Goal: Information Seeking & Learning: Learn about a topic

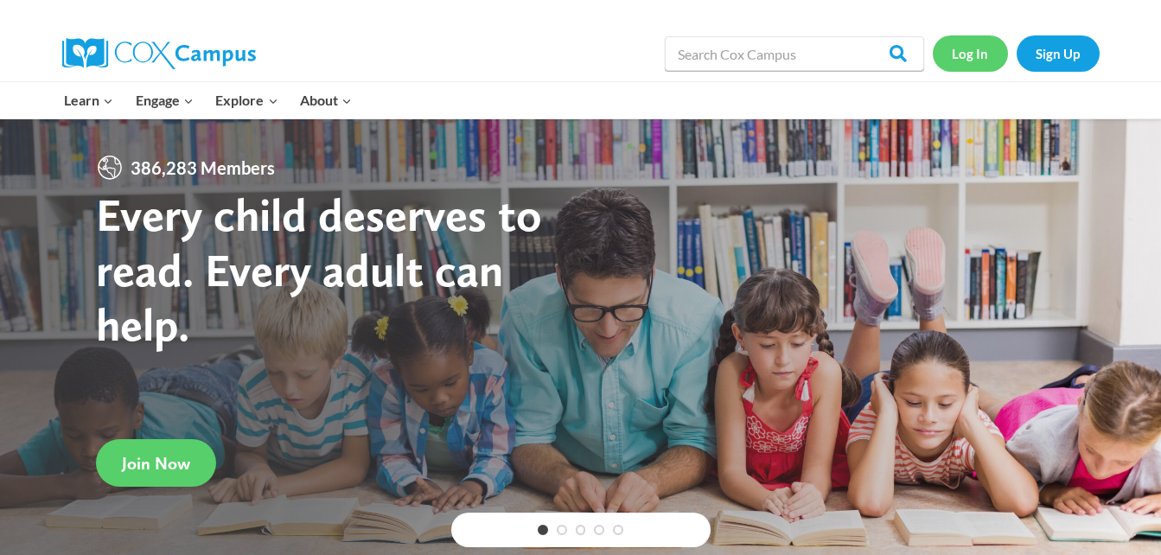
click at [974, 44] on link "Log In" at bounding box center [970, 52] width 75 height 35
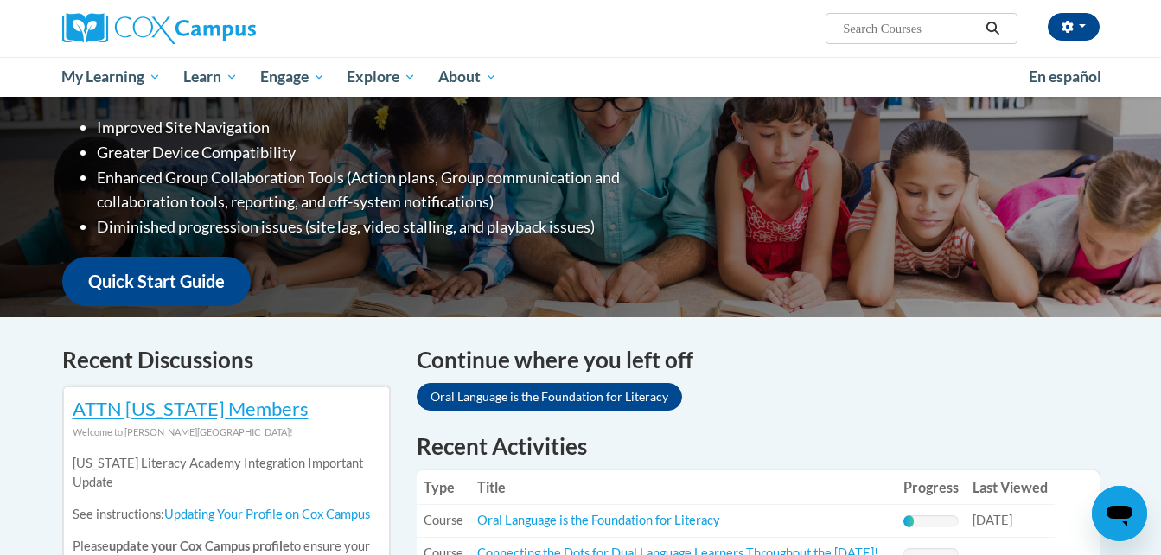
scroll to position [446, 0]
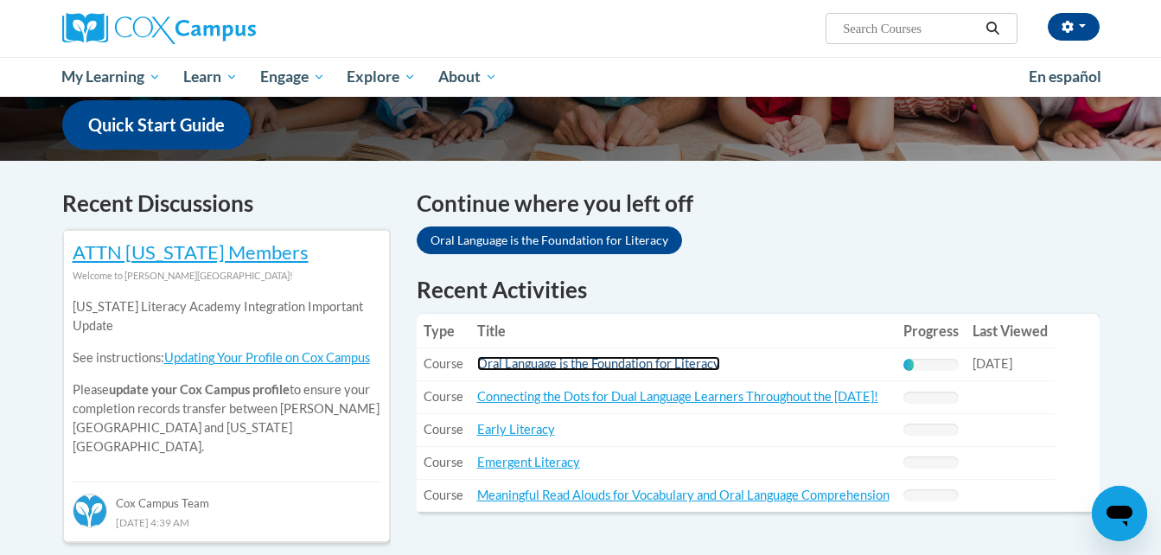
click at [642, 359] on link "Oral Language is the Foundation for Literacy" at bounding box center [598, 363] width 243 height 15
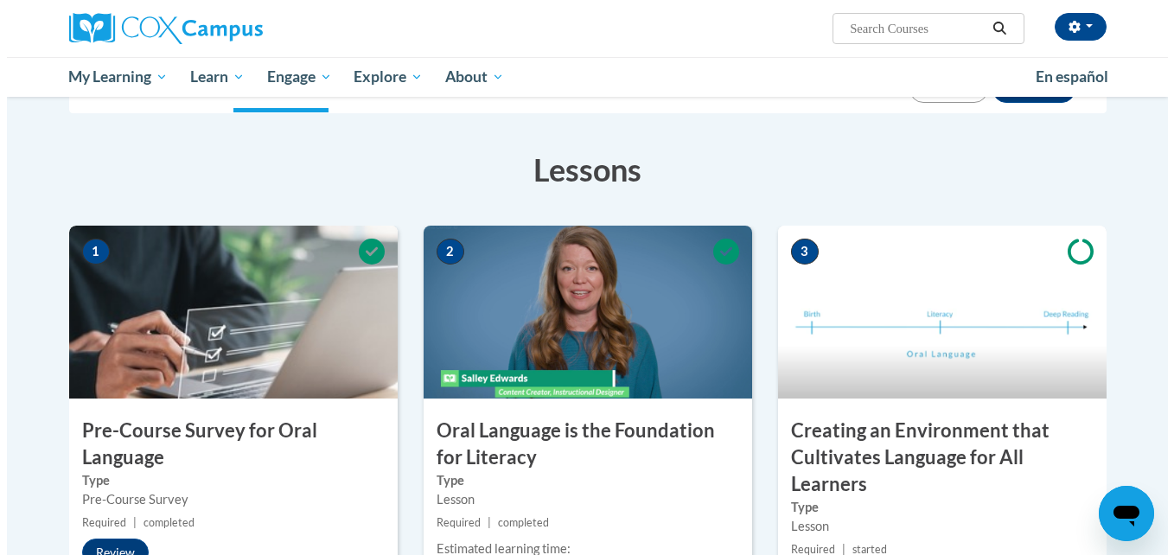
scroll to position [365, 0]
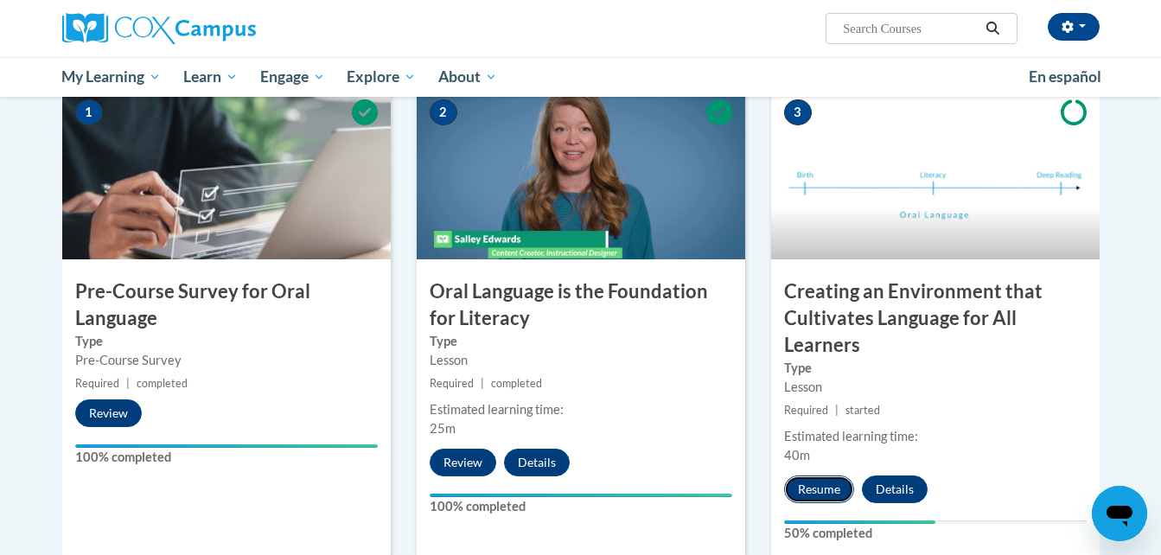
click at [801, 478] on button "Resume" at bounding box center [819, 490] width 70 height 28
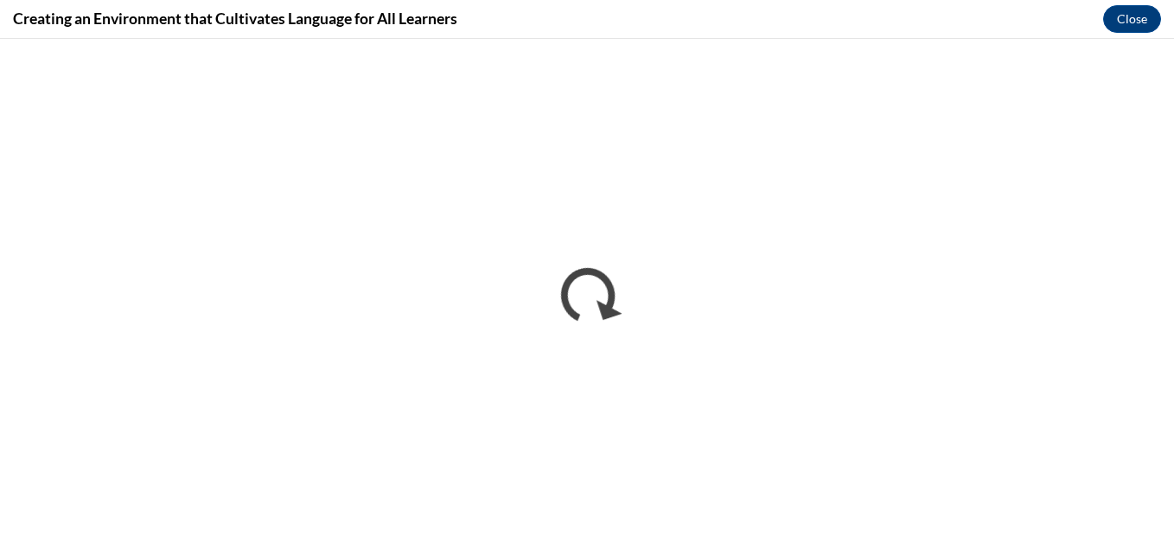
scroll to position [0, 0]
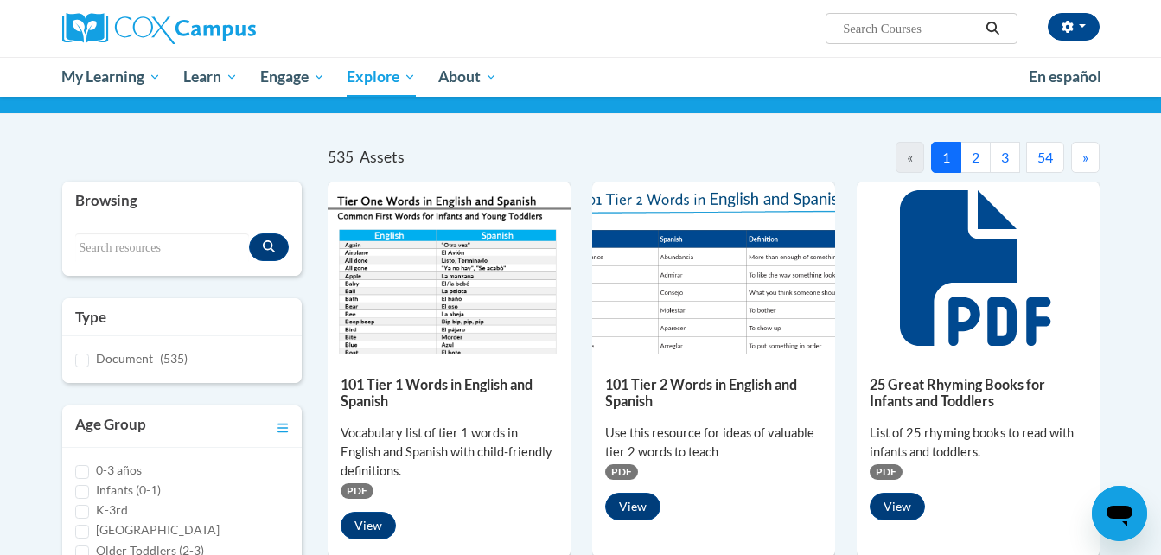
scroll to position [28, 0]
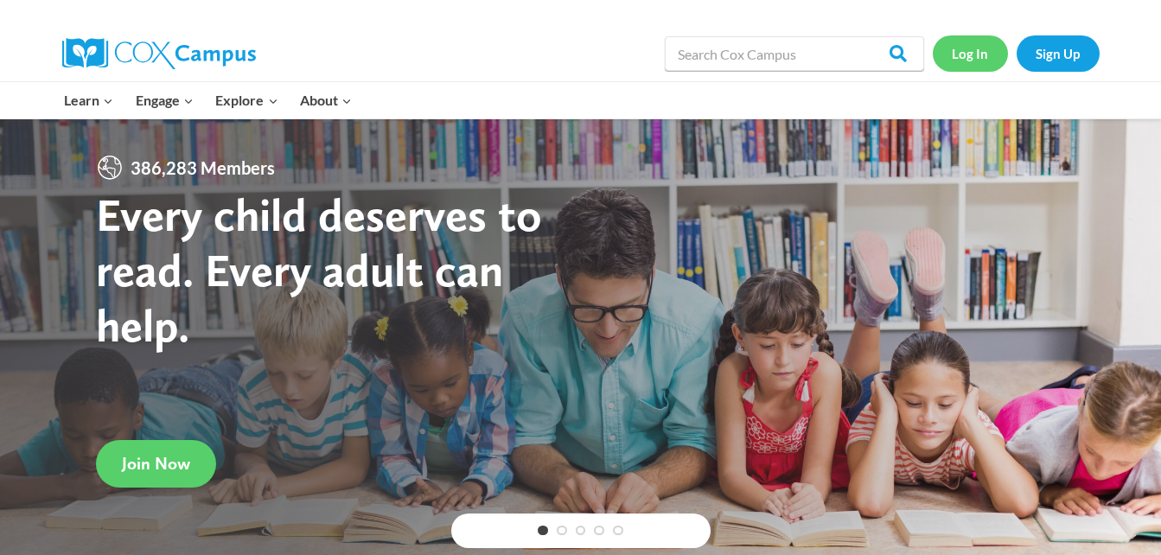
click at [984, 45] on link "Log In" at bounding box center [970, 52] width 75 height 35
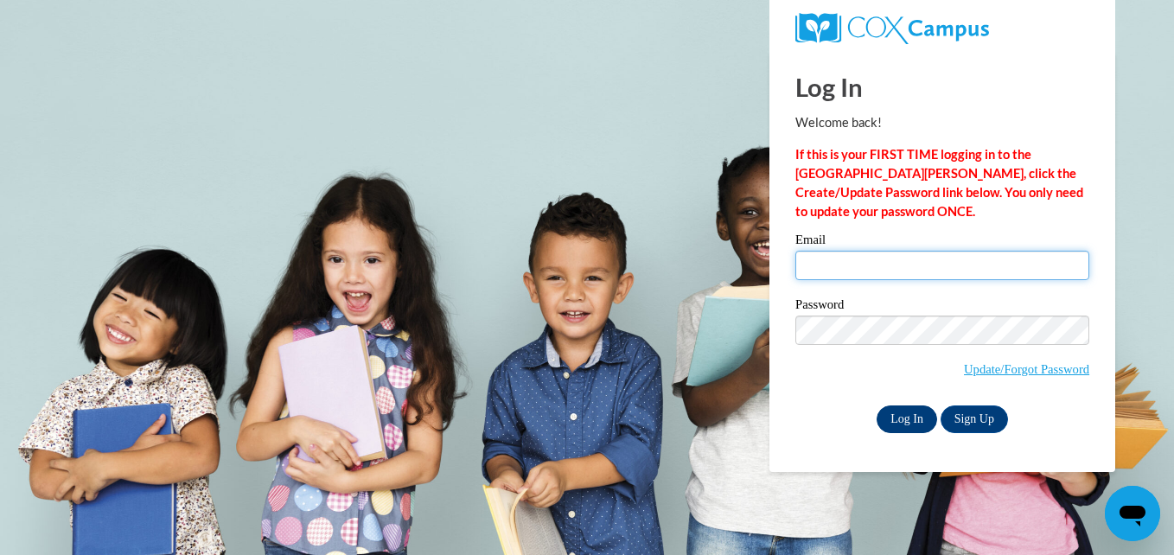
type input "emcrae8437@stu.southernregional.edu"
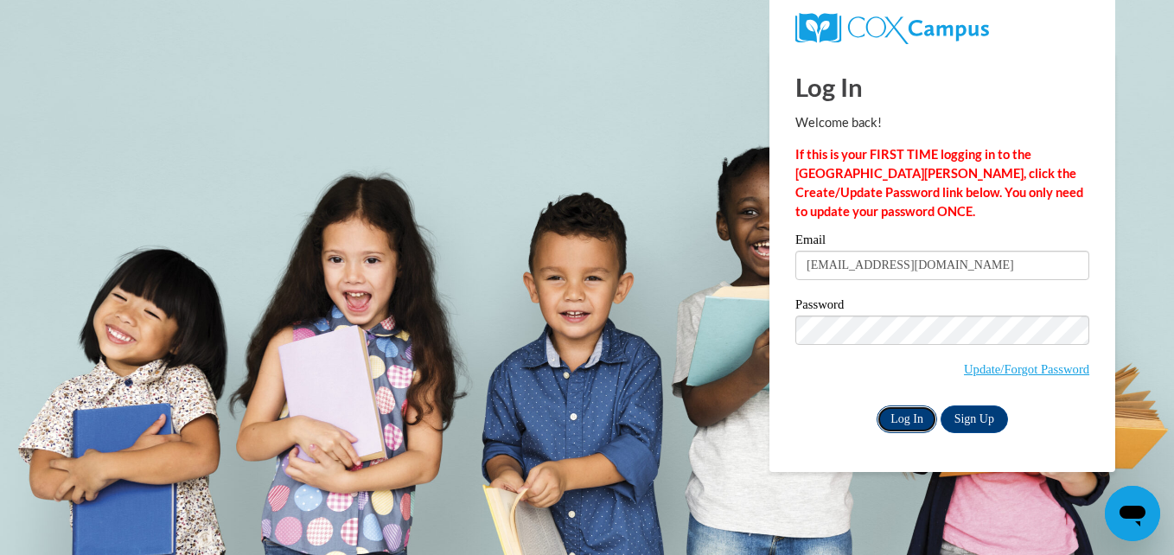
click at [907, 411] on input "Log In" at bounding box center [907, 420] width 61 height 28
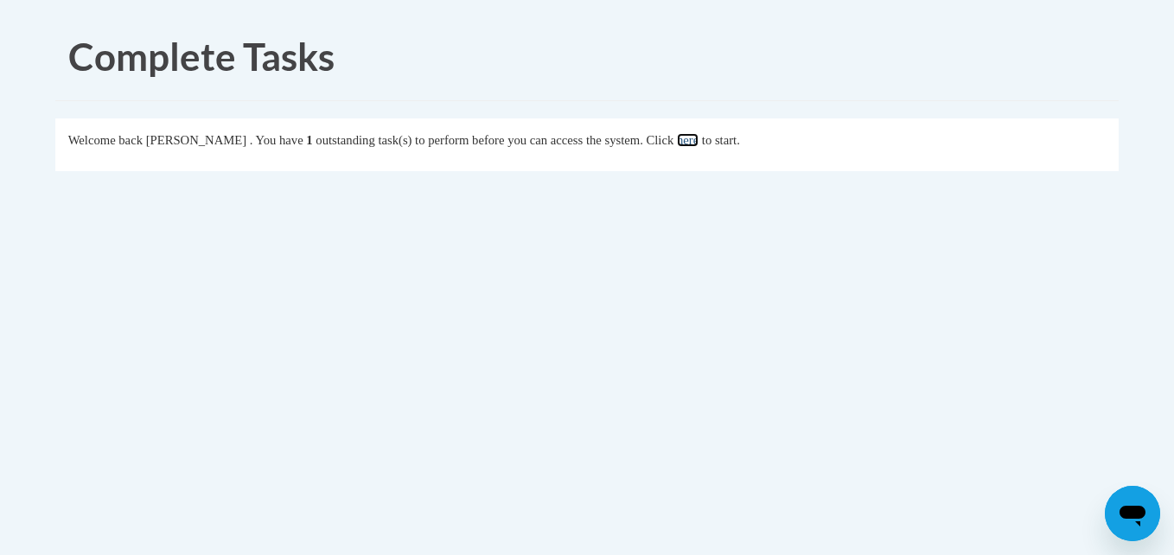
click at [699, 138] on link "here" at bounding box center [688, 140] width 22 height 14
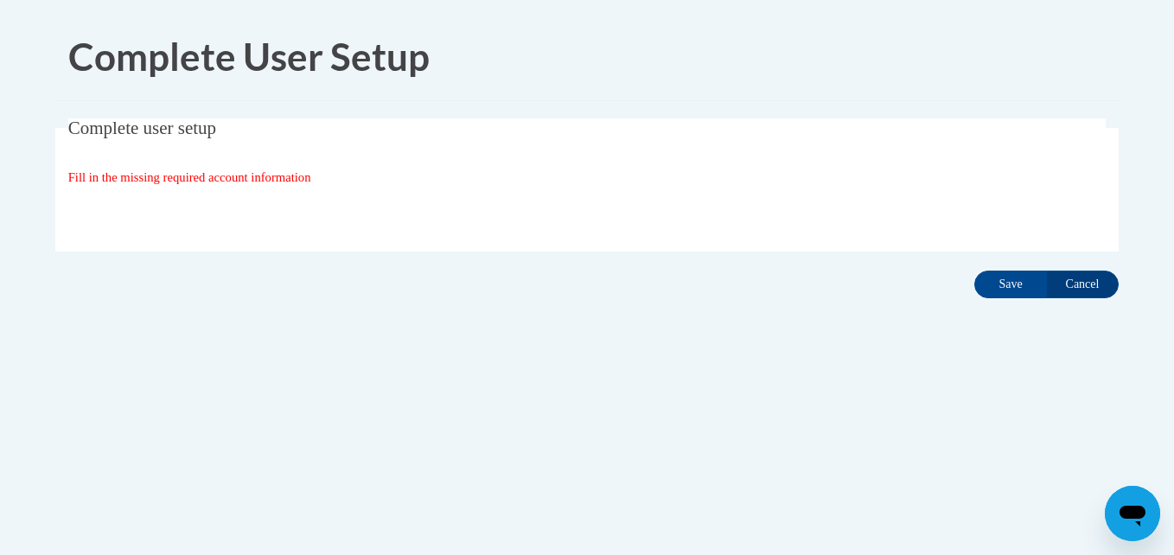
click at [291, 176] on span "Fill in the missing required account information" at bounding box center [189, 177] width 243 height 14
click at [188, 127] on span "Complete user setup" at bounding box center [142, 128] width 148 height 21
click at [1027, 291] on input "Save" at bounding box center [1010, 285] width 73 height 28
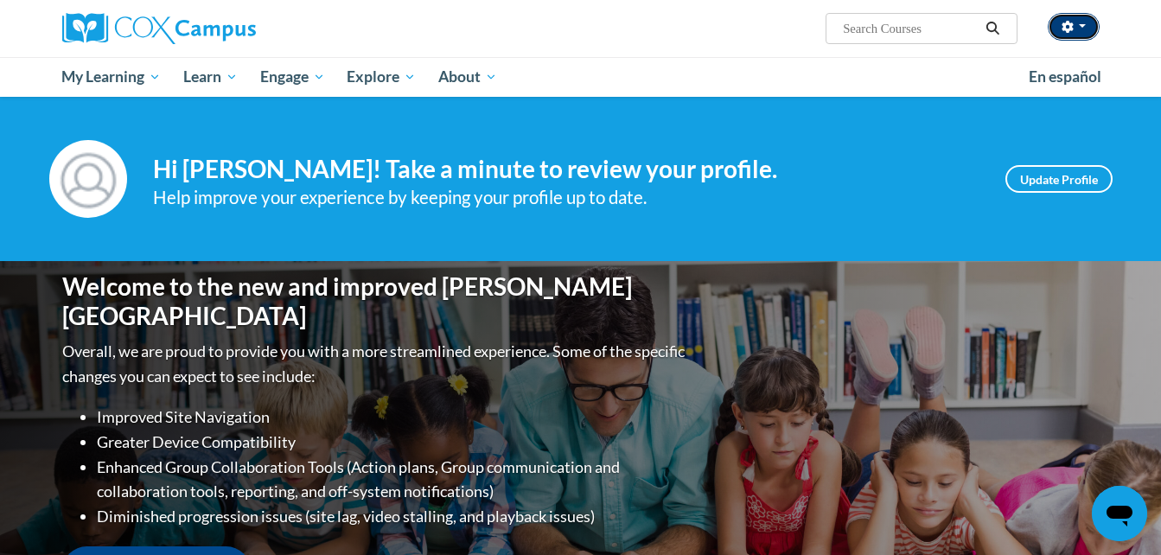
click at [1072, 18] on button "button" at bounding box center [1074, 27] width 52 height 28
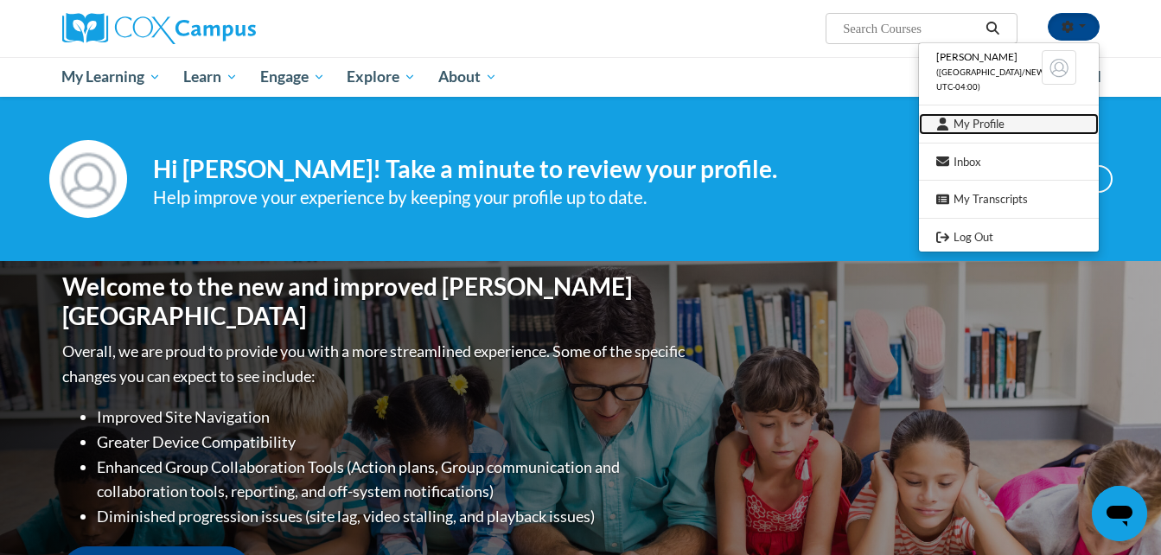
click at [993, 118] on link "My Profile" at bounding box center [1009, 124] width 180 height 22
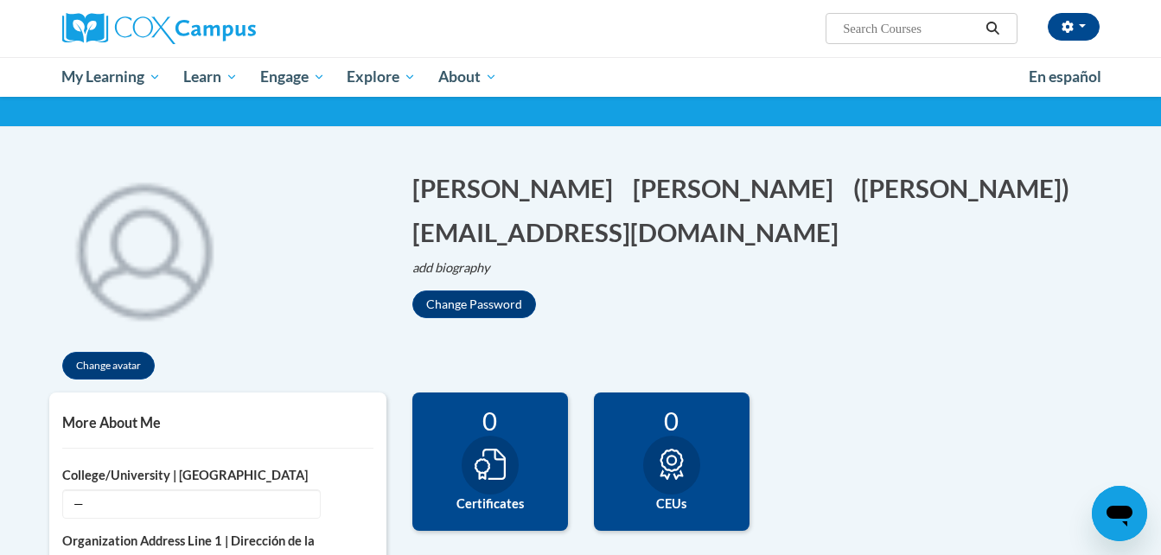
scroll to position [106, 0]
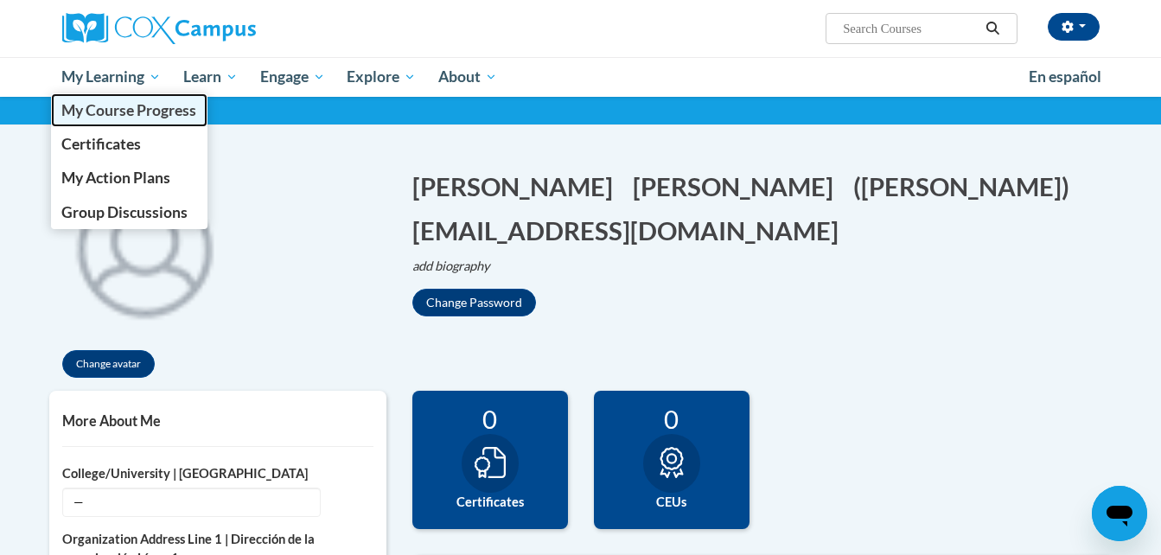
click at [129, 112] on span "My Course Progress" at bounding box center [128, 110] width 135 height 18
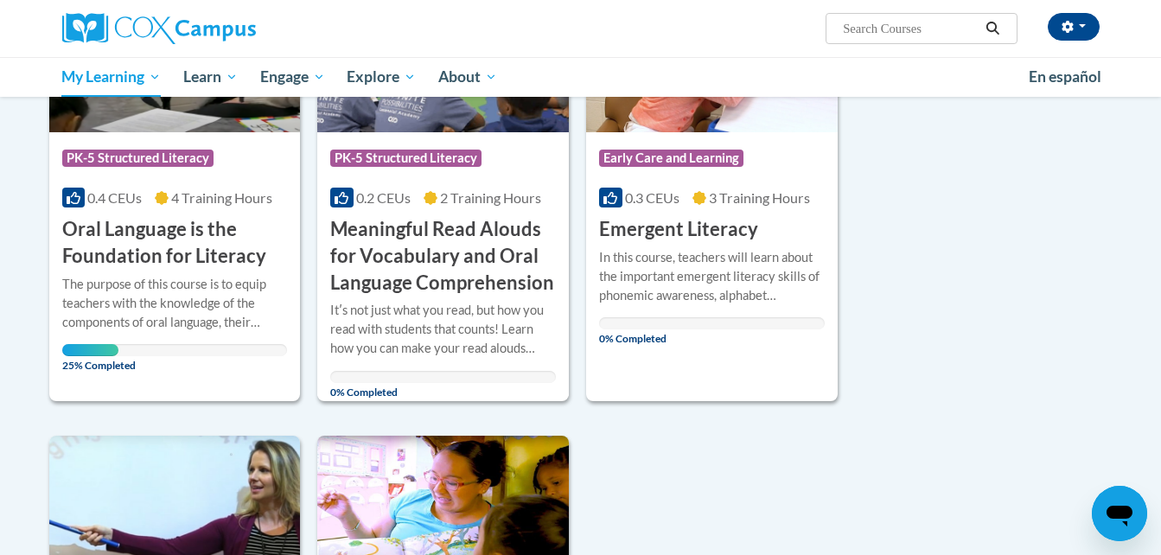
scroll to position [355, 0]
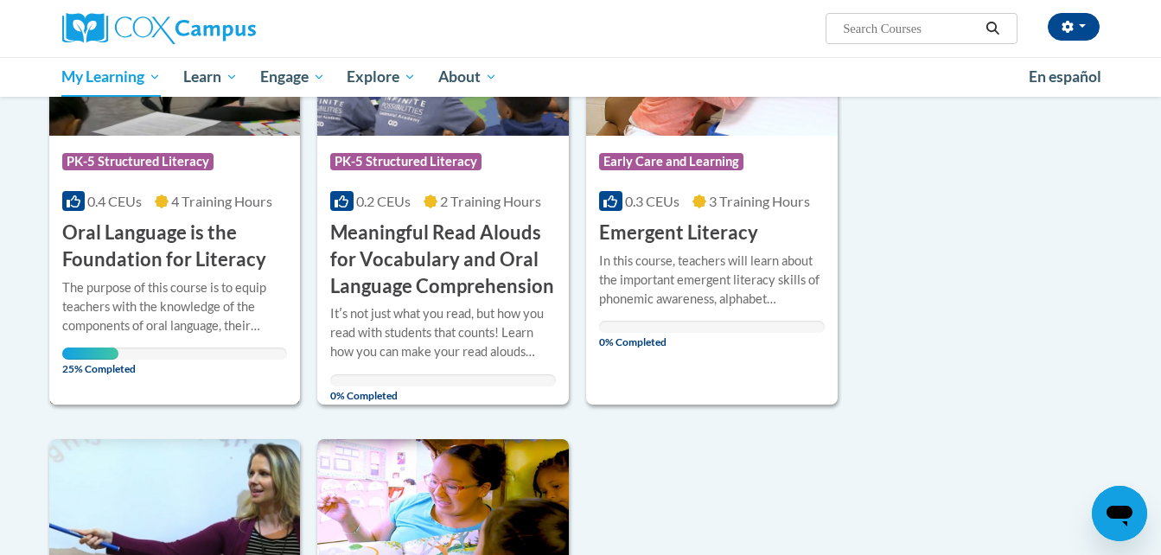
click at [195, 295] on div "The purpose of this course is to equip teachers with the knowledge of the compo…" at bounding box center [175, 306] width 226 height 57
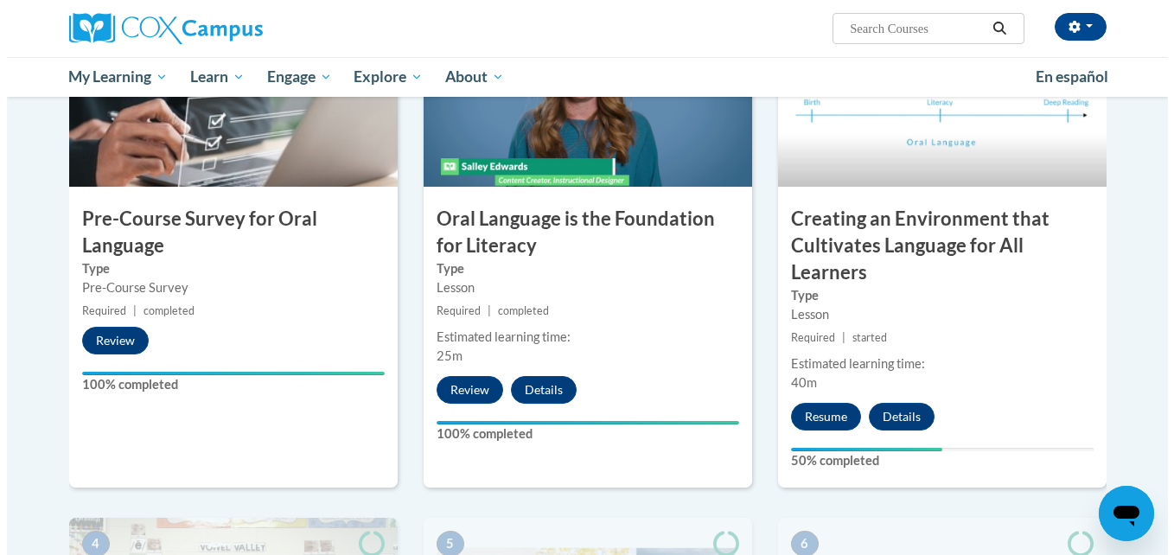
scroll to position [438, 0]
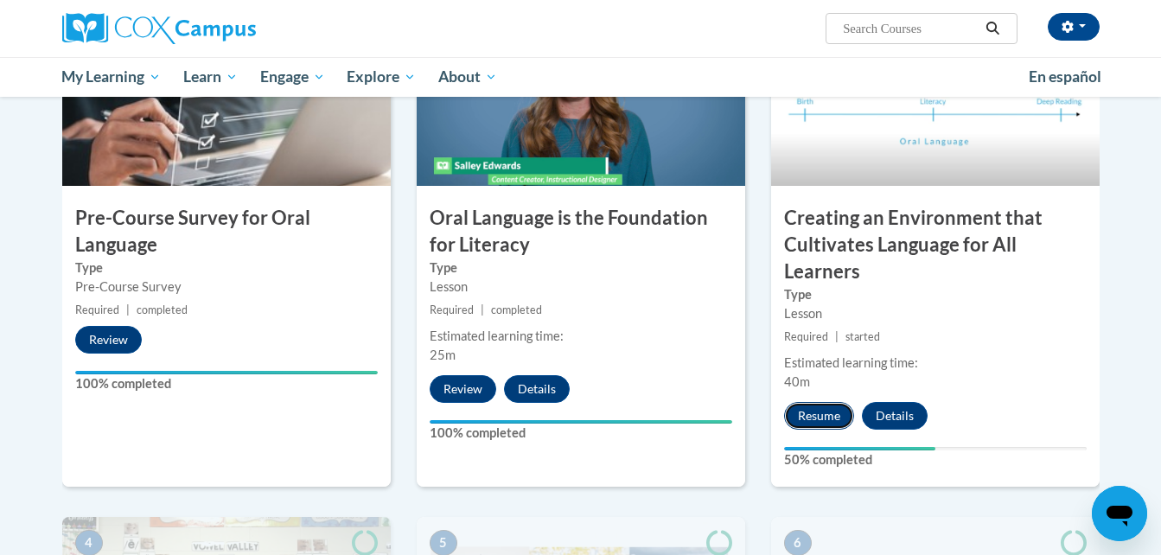
click at [823, 419] on button "Resume" at bounding box center [819, 416] width 70 height 28
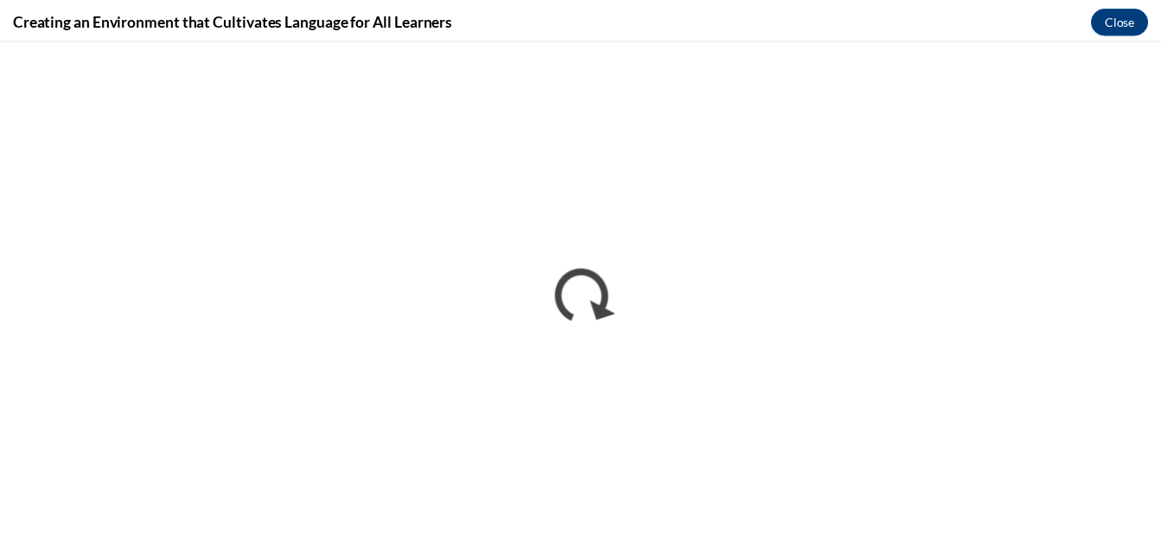
scroll to position [0, 0]
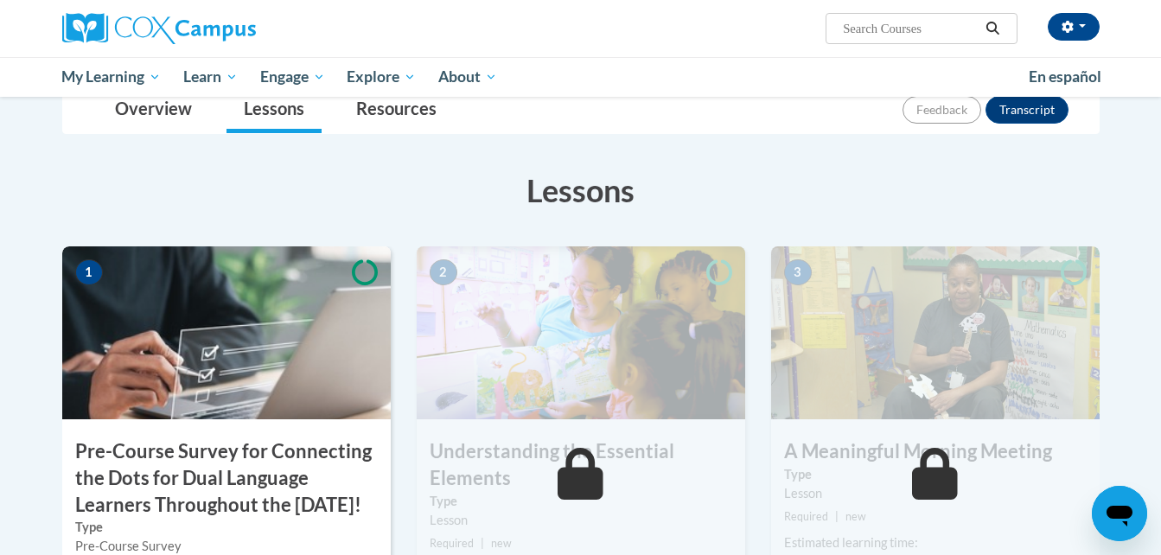
scroll to position [242, 0]
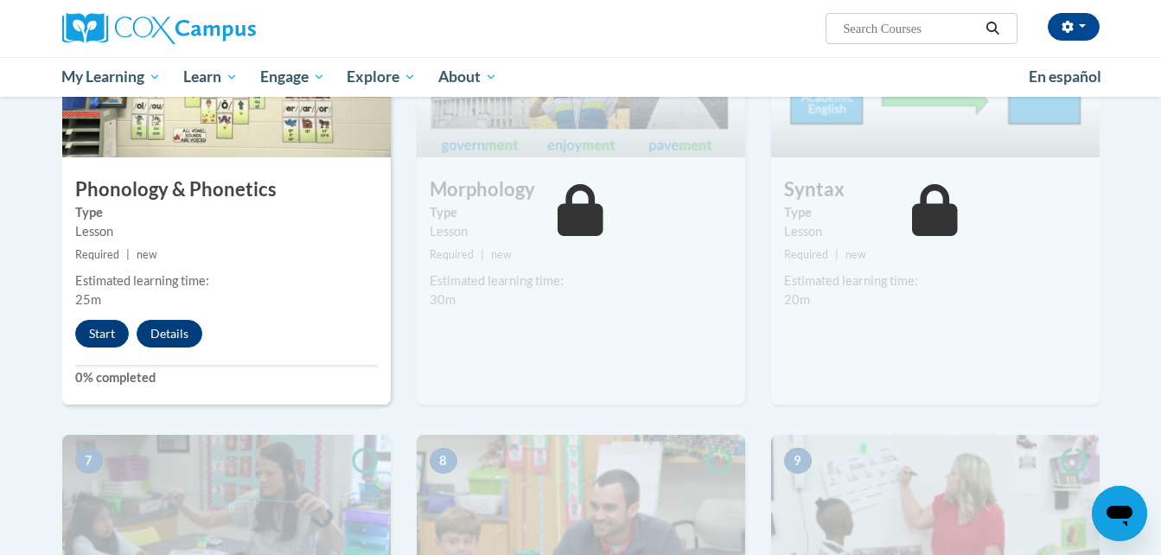
scroll to position [970, 0]
